Goal: Task Accomplishment & Management: Manage account settings

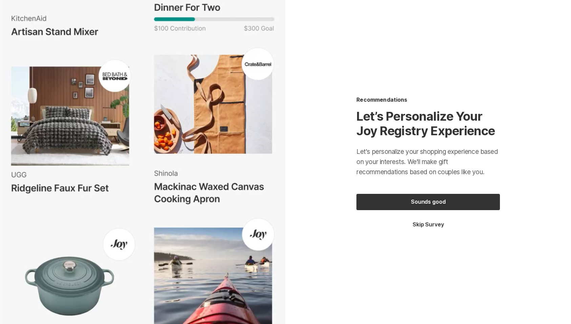
click at [430, 225] on button "Skip Survey" at bounding box center [429, 224] width 144 height 7
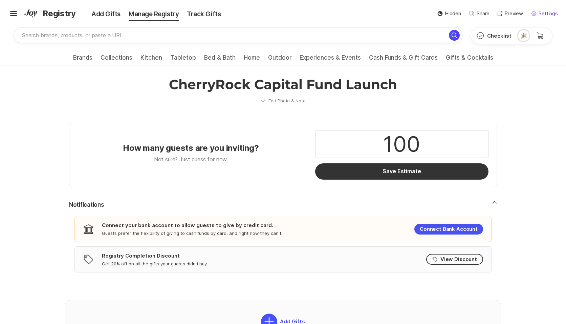
click at [547, 12] on p "Settings" at bounding box center [548, 14] width 19 height 8
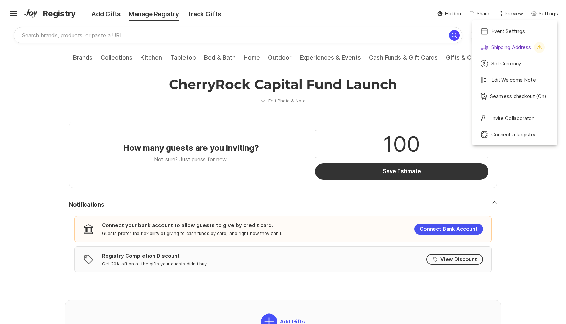
click at [512, 49] on p "Shipping Address" at bounding box center [512, 48] width 40 height 8
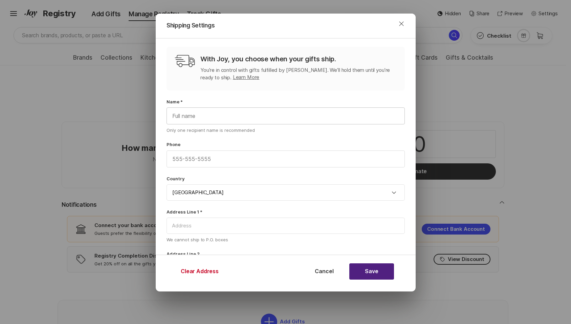
click at [227, 121] on input "text" at bounding box center [286, 116] width 238 height 16
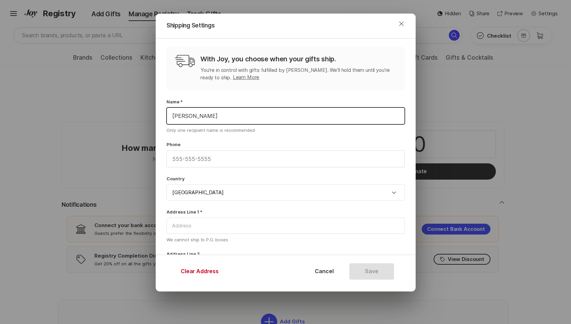
type input "[PERSON_NAME]"
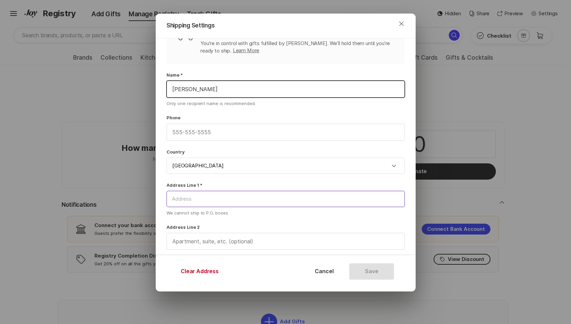
scroll to position [39, 0]
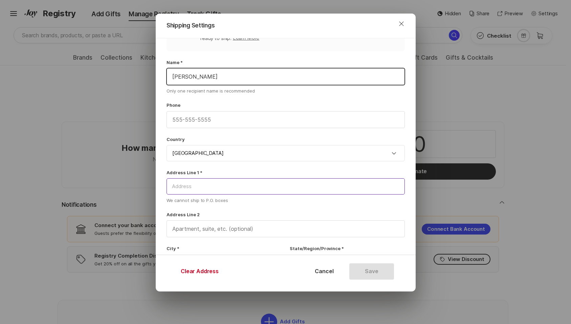
click at [239, 187] on input at bounding box center [286, 186] width 238 height 16
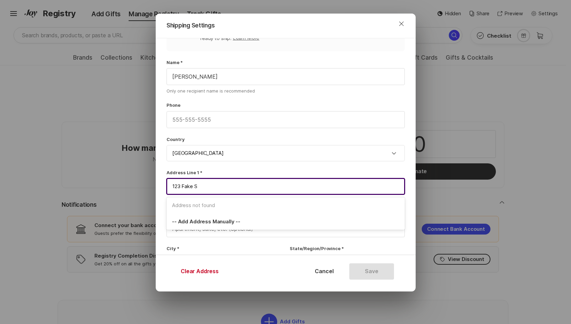
type input "[STREET_ADDRESS]"
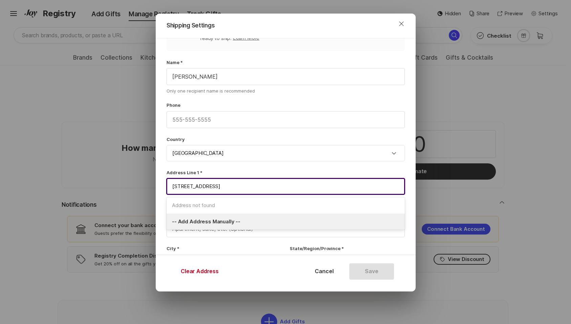
click at [242, 224] on span "-- Add Address Manually --" at bounding box center [286, 222] width 228 height 8
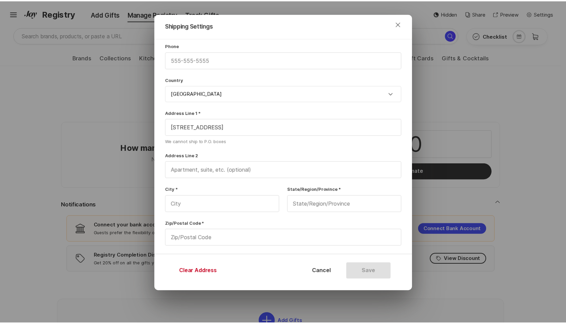
scroll to position [113, 0]
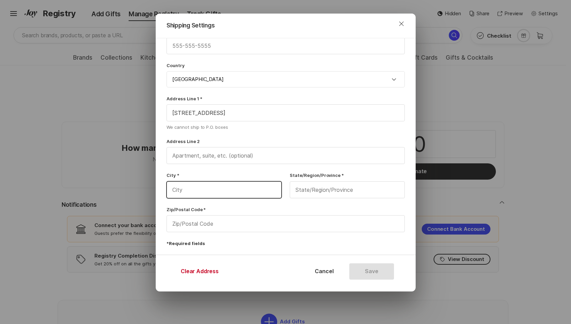
click at [230, 195] on input "text" at bounding box center [224, 190] width 114 height 16
type input "[US_STATE]"
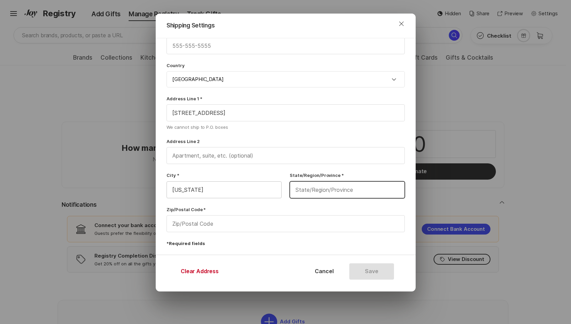
type input "n"
type input "NY"
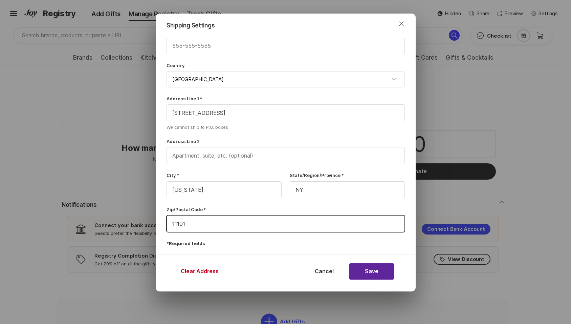
type input "11101"
click at [384, 267] on button "Save" at bounding box center [372, 271] width 45 height 16
